Goal: Check status: Check status

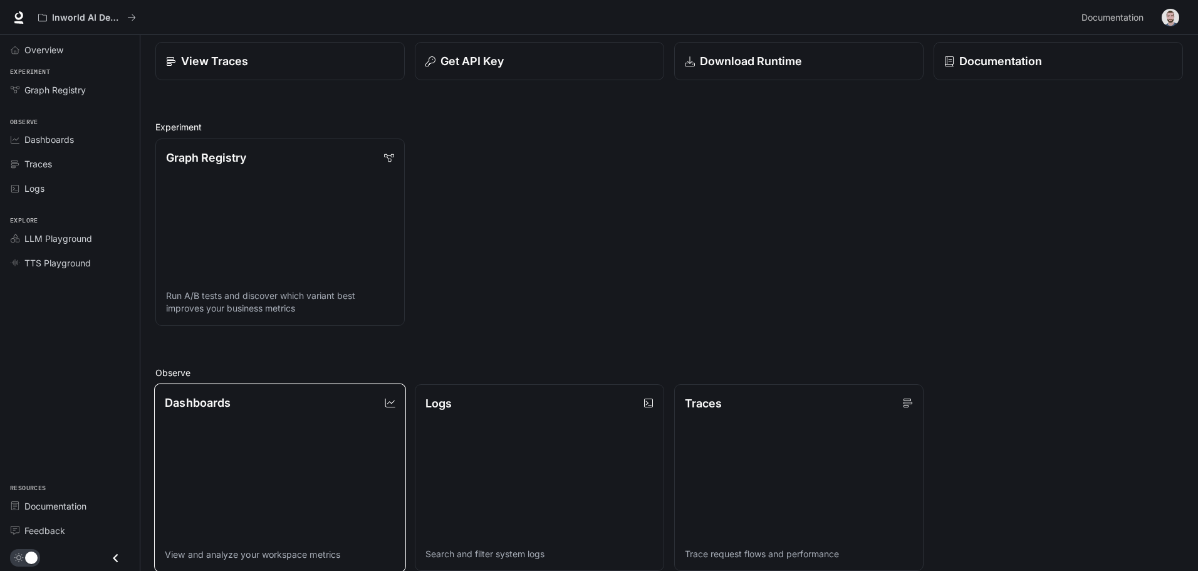
scroll to position [63, 0]
click at [333, 433] on link "Dashboards View and analyze your workspace metrics" at bounding box center [280, 476] width 252 height 189
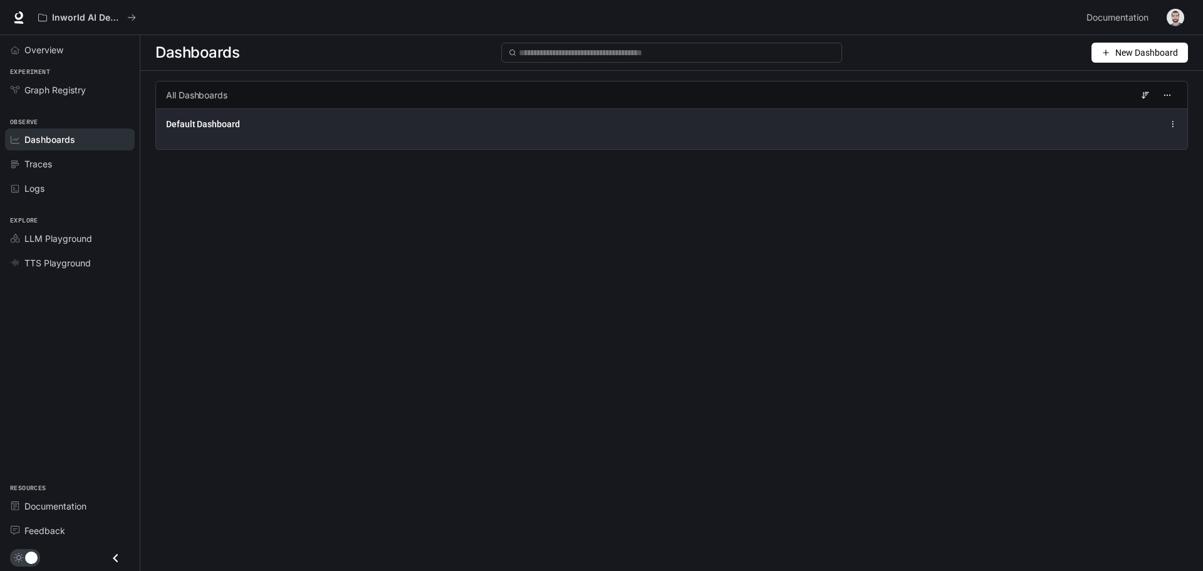
click at [617, 135] on div "Default Dashboard" at bounding box center [672, 128] width 1032 height 41
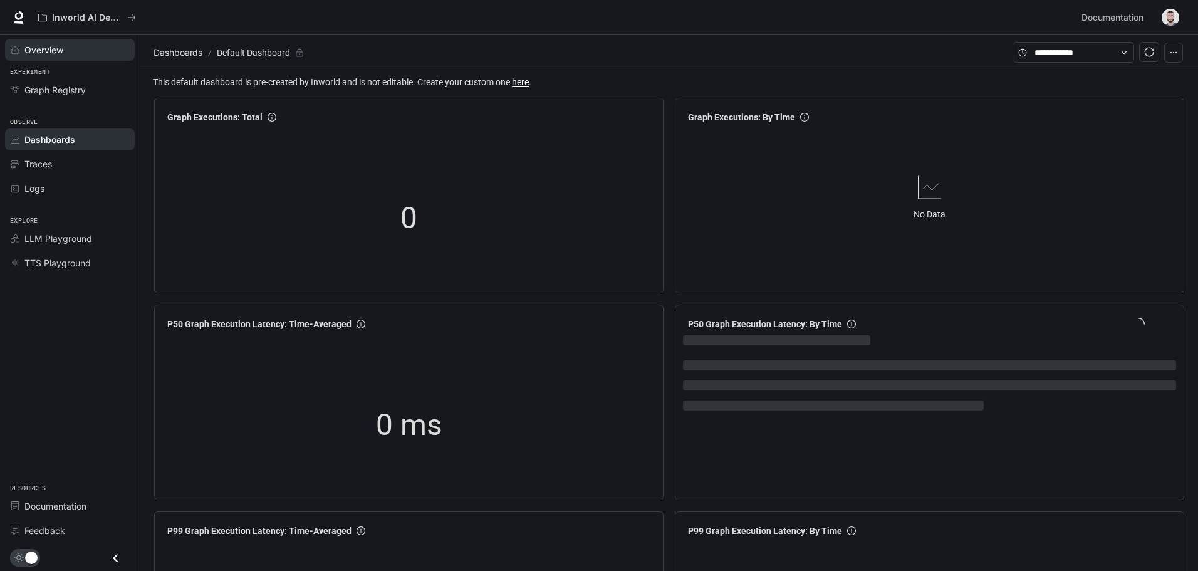
click at [84, 57] on link "Overview" at bounding box center [70, 50] width 130 height 22
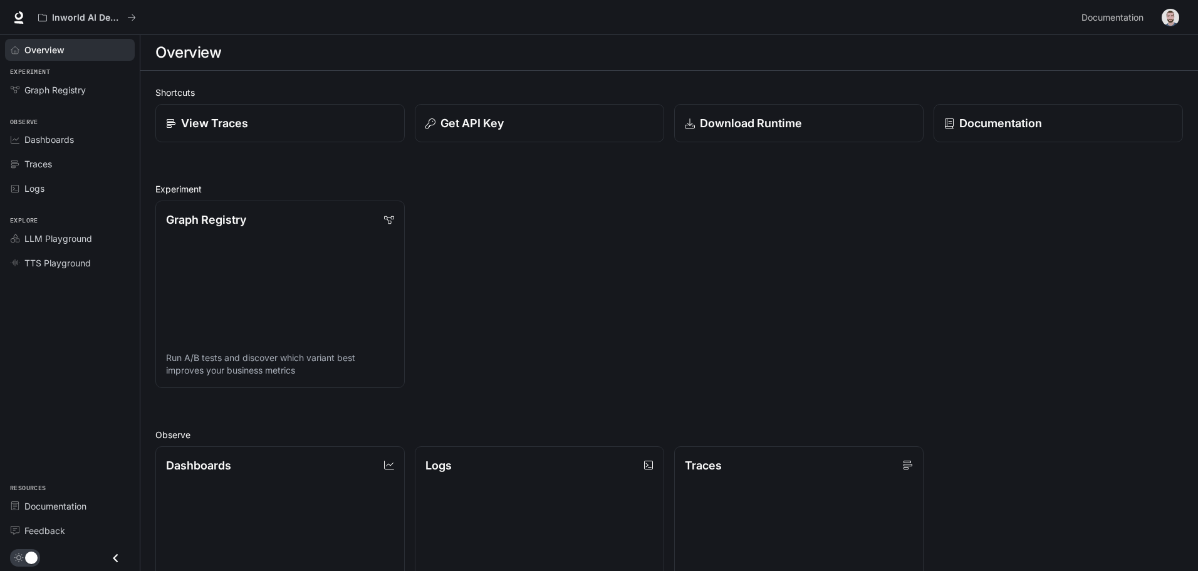
click at [1176, 16] on img "button" at bounding box center [1171, 18] width 18 height 18
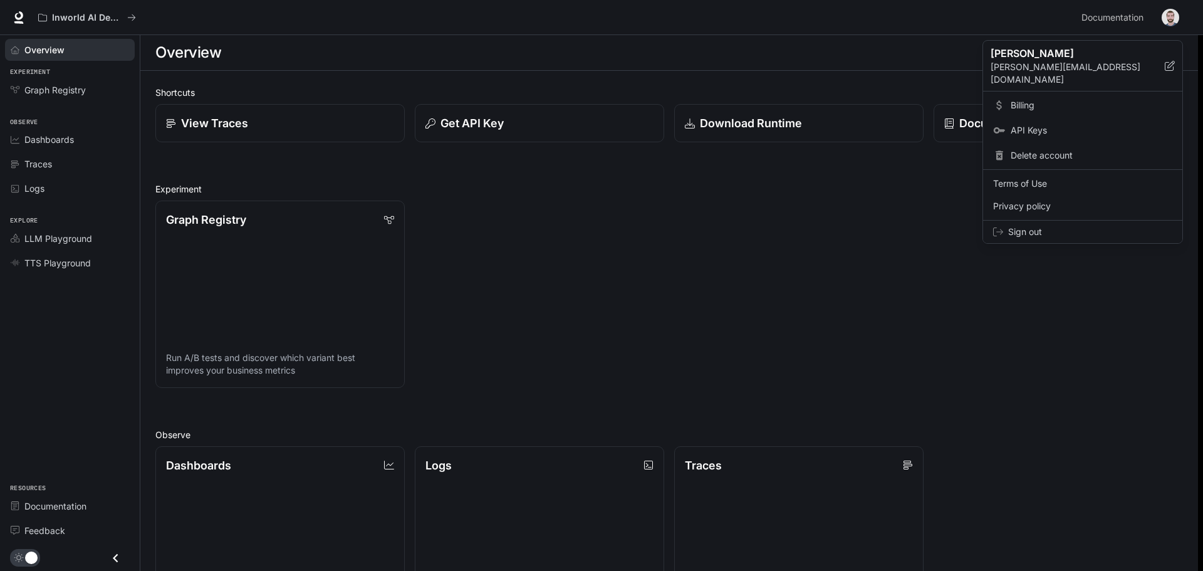
click at [1037, 226] on span "Sign out" at bounding box center [1090, 232] width 164 height 13
